Goal: Navigation & Orientation: Find specific page/section

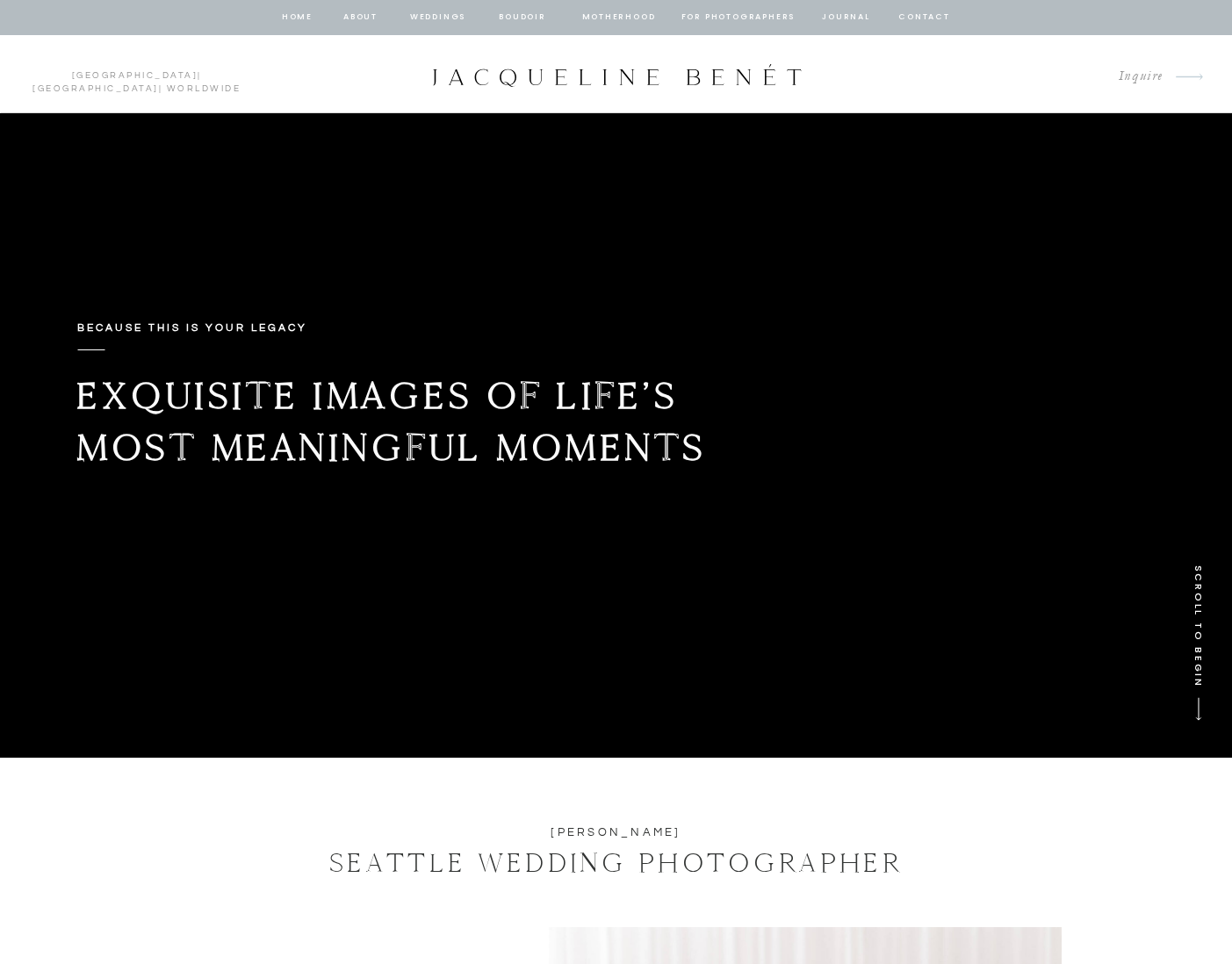
click at [624, 20] on nav "Motherhood" at bounding box center [618, 17] width 73 height 16
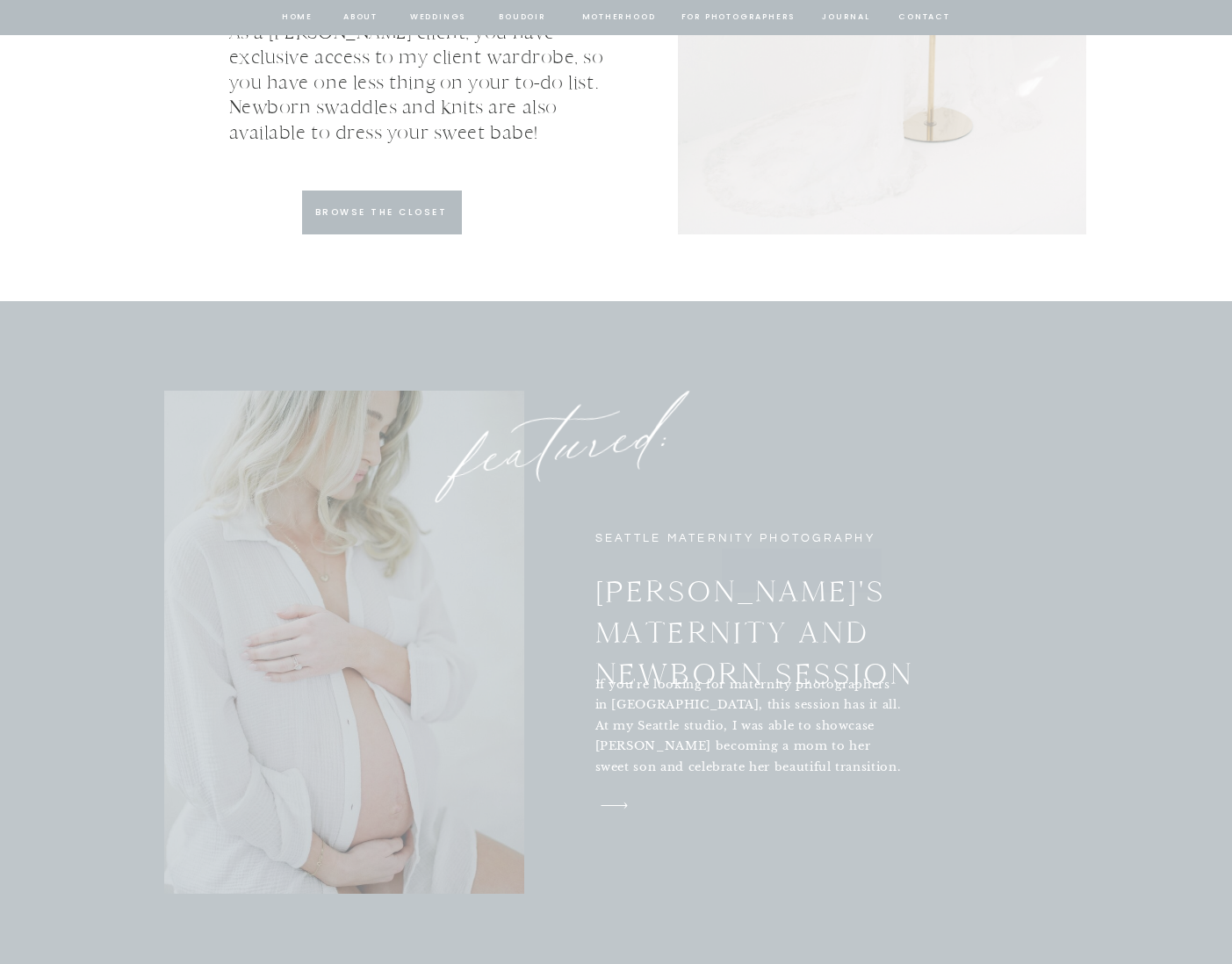
scroll to position [5856, 0]
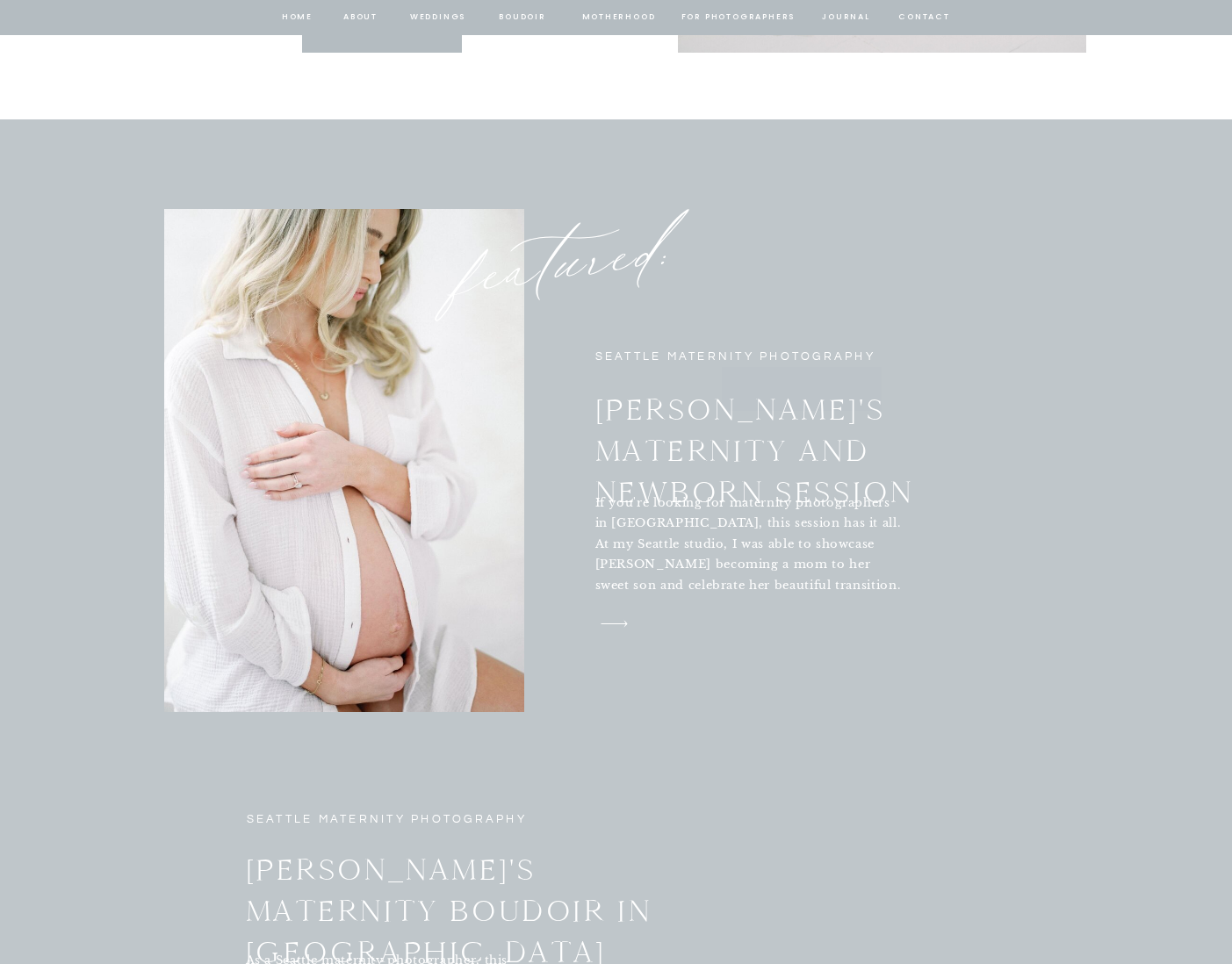
click at [610, 625] on icon "arrow" at bounding box center [614, 623] width 49 height 26
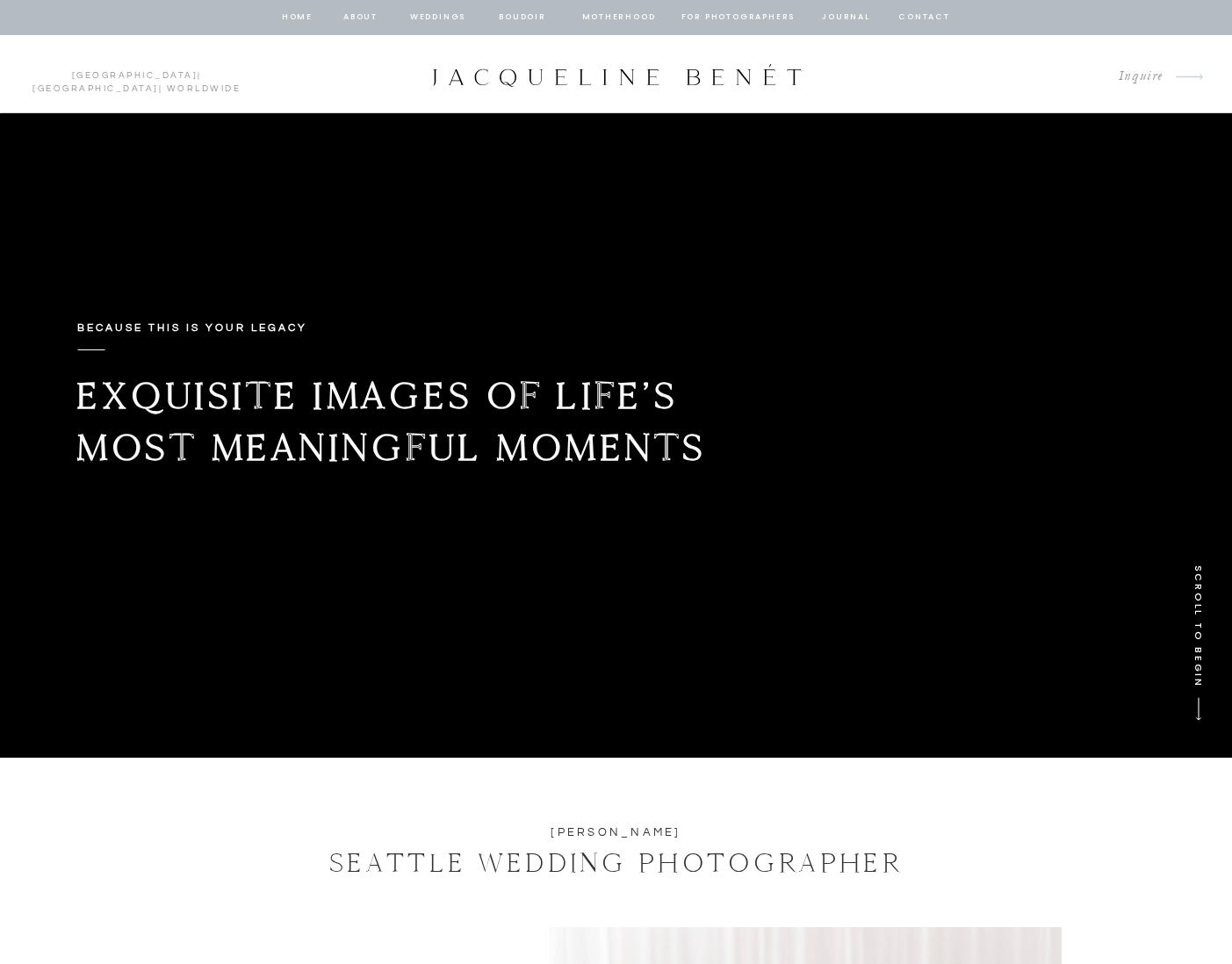
click at [843, 17] on nav "journal" at bounding box center [846, 17] width 54 height 16
